Goal: Task Accomplishment & Management: Use online tool/utility

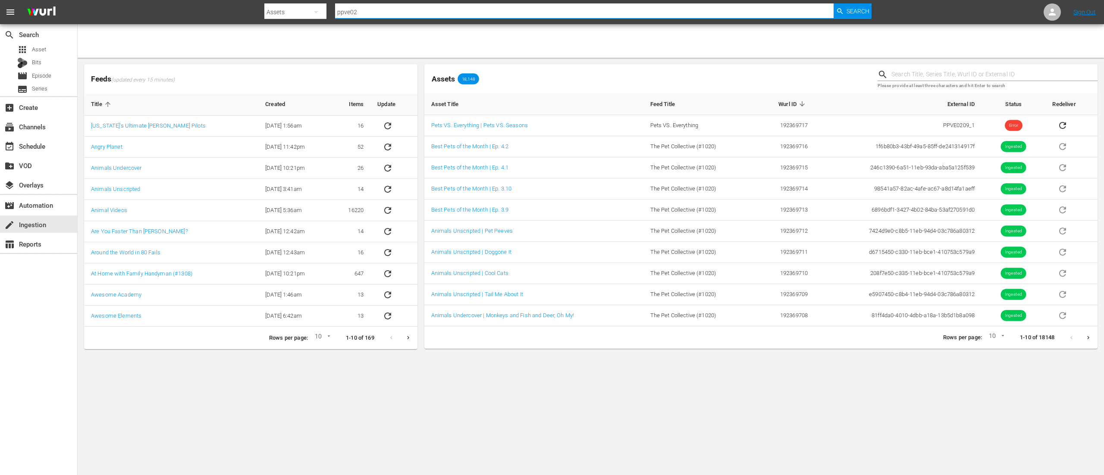
click at [482, 13] on input "ppve02" at bounding box center [584, 12] width 499 height 21
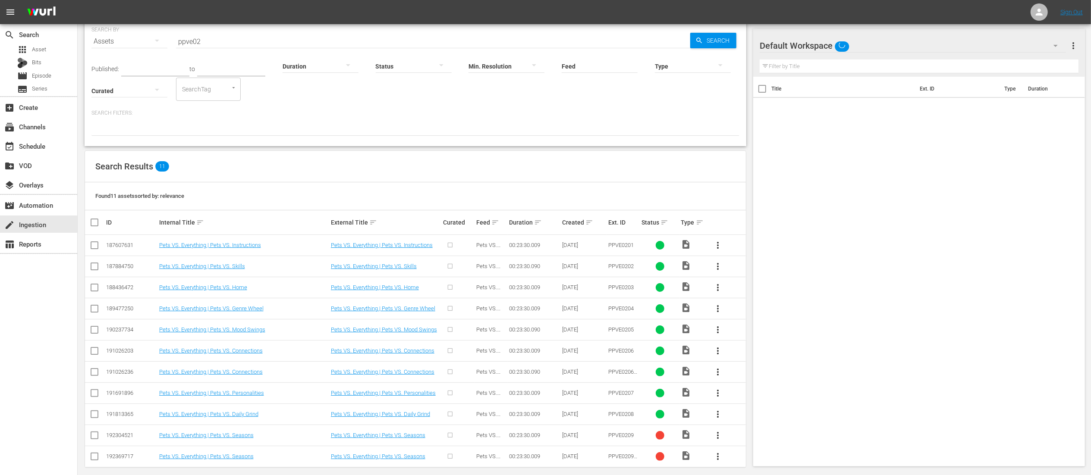
scroll to position [44, 0]
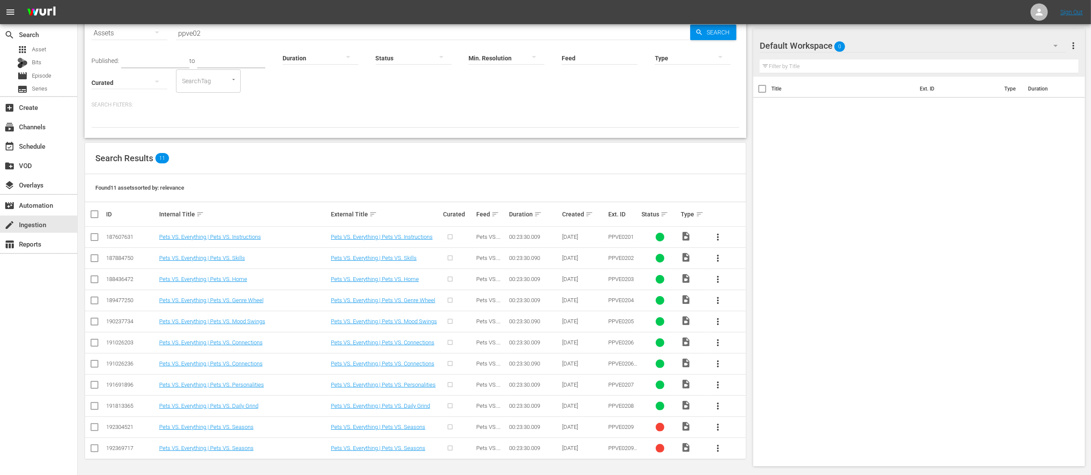
click at [714, 429] on span "more_vert" at bounding box center [717, 427] width 10 height 10
click at [407, 429] on link "Pets VS. Everything | Pets VS. Seasons" at bounding box center [378, 427] width 94 height 6
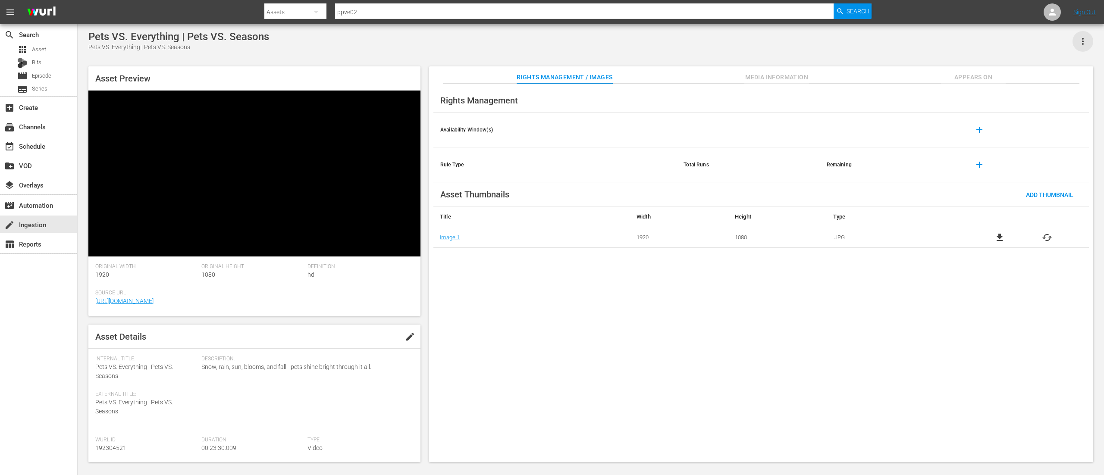
click at [1083, 41] on icon "button" at bounding box center [1083, 41] width 2 height 7
click at [1051, 94] on div "DELETE" at bounding box center [1057, 100] width 59 height 21
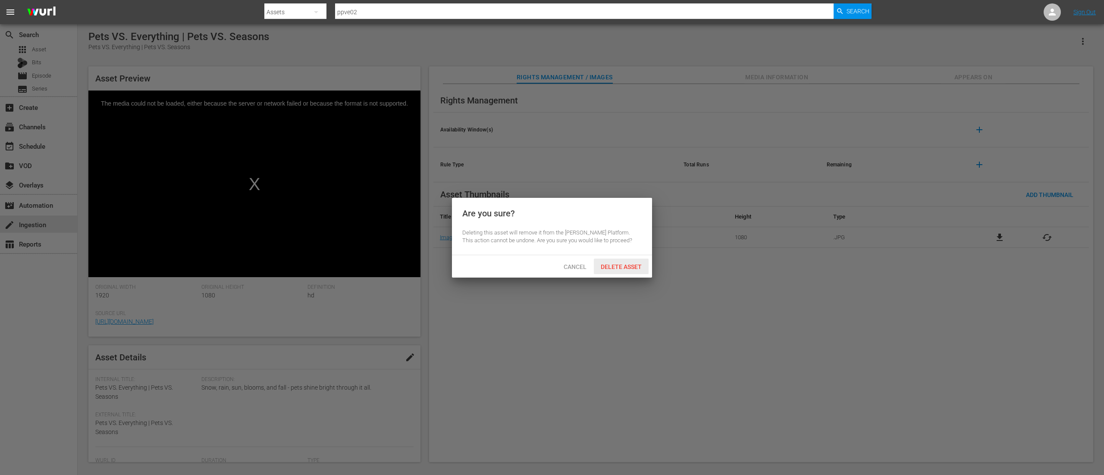
click at [619, 267] on span "Delete Asset" at bounding box center [621, 267] width 55 height 7
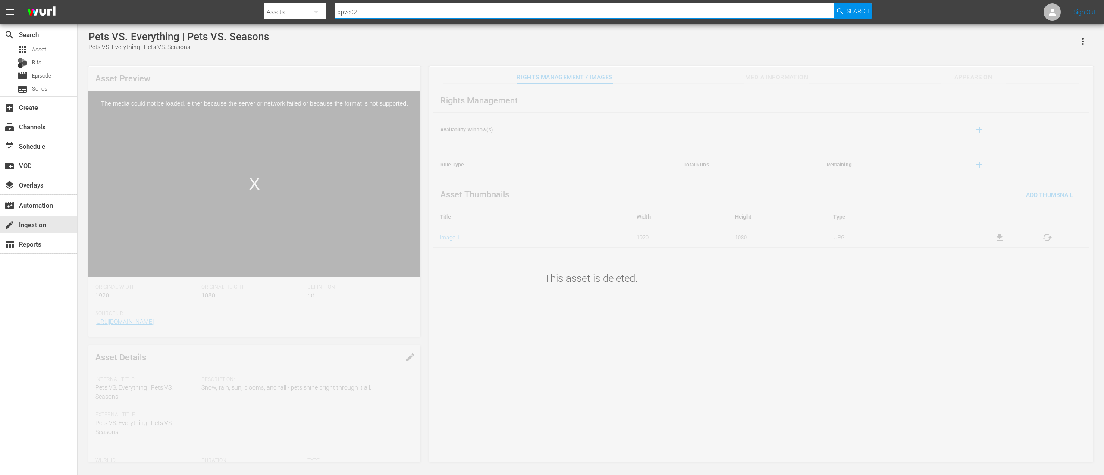
click at [393, 10] on input "ppve02" at bounding box center [584, 12] width 499 height 21
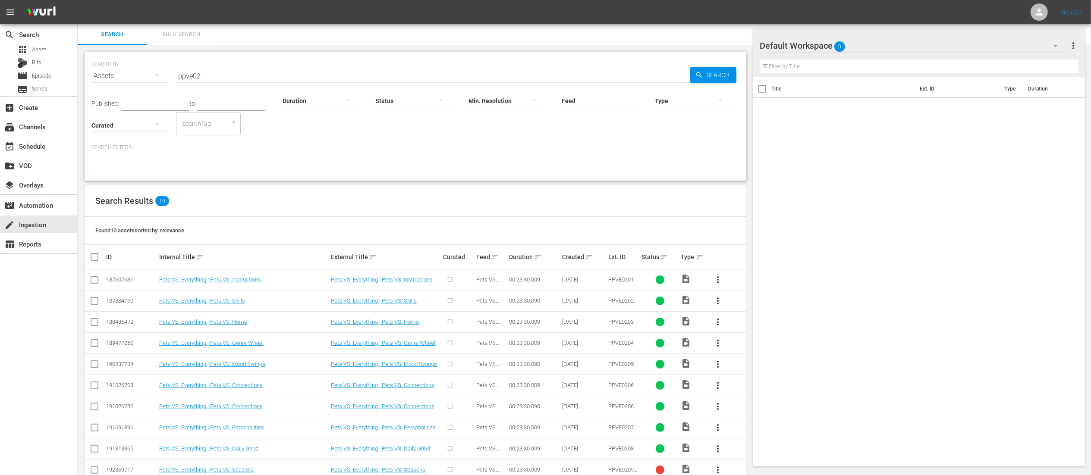
scroll to position [23, 0]
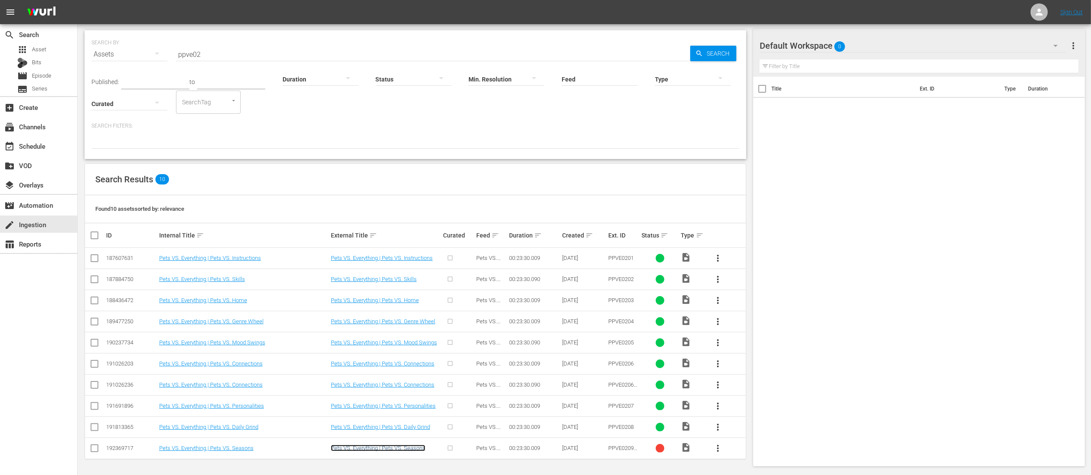
click at [360, 452] on link "Pets VS. Everything | Pets VS. Seasons" at bounding box center [378, 448] width 94 height 6
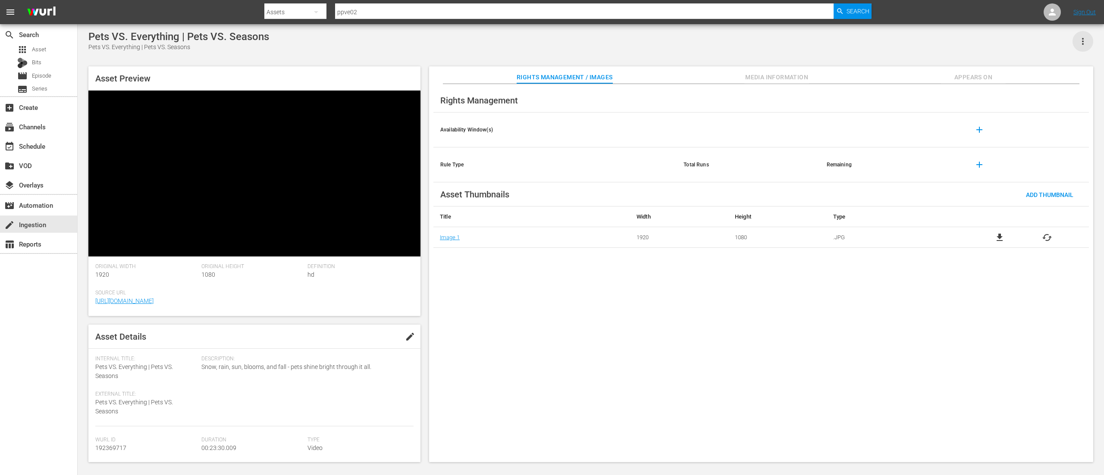
click at [1084, 40] on icon "button" at bounding box center [1083, 41] width 10 height 10
click at [1057, 96] on div "DELETE" at bounding box center [1057, 100] width 59 height 21
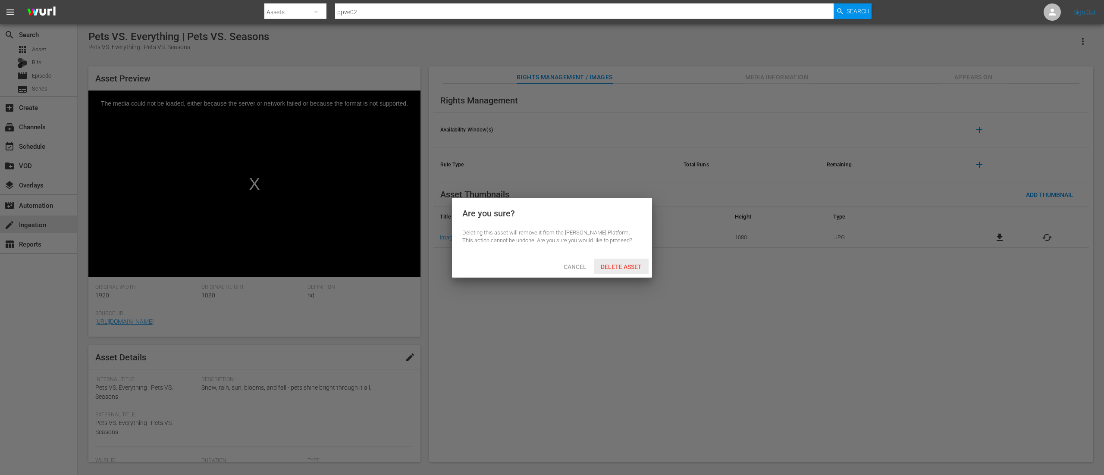
click at [635, 265] on span "Delete Asset" at bounding box center [621, 267] width 55 height 7
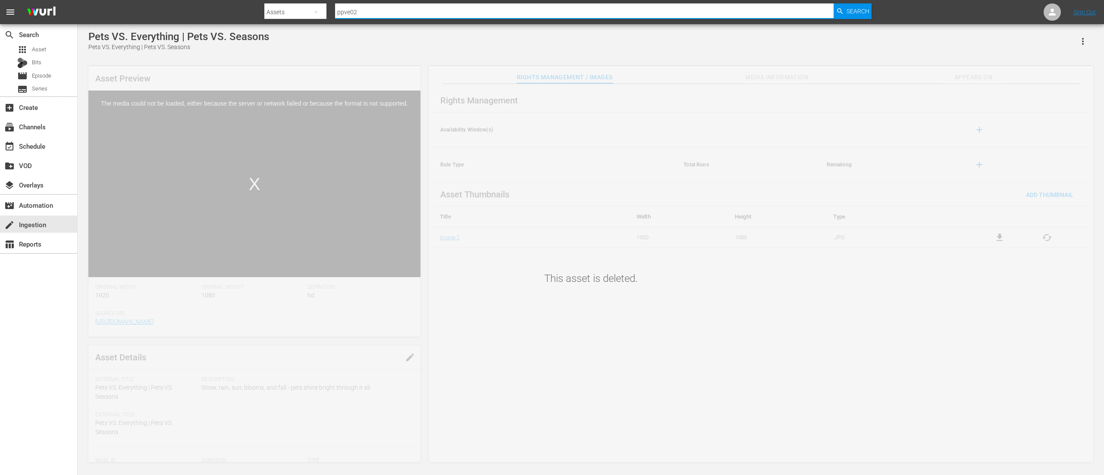
click at [370, 9] on input "ppve02" at bounding box center [584, 12] width 499 height 21
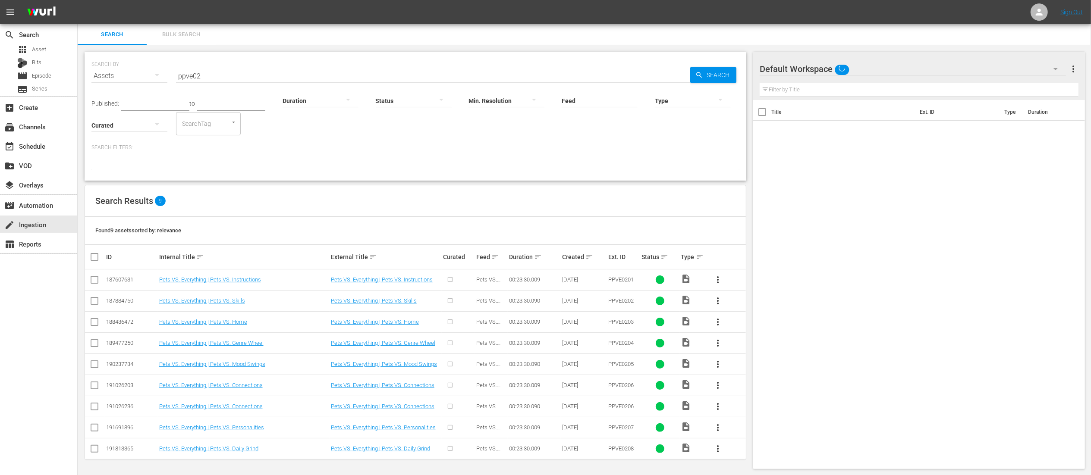
scroll to position [2, 0]
